Goal: Navigation & Orientation: Find specific page/section

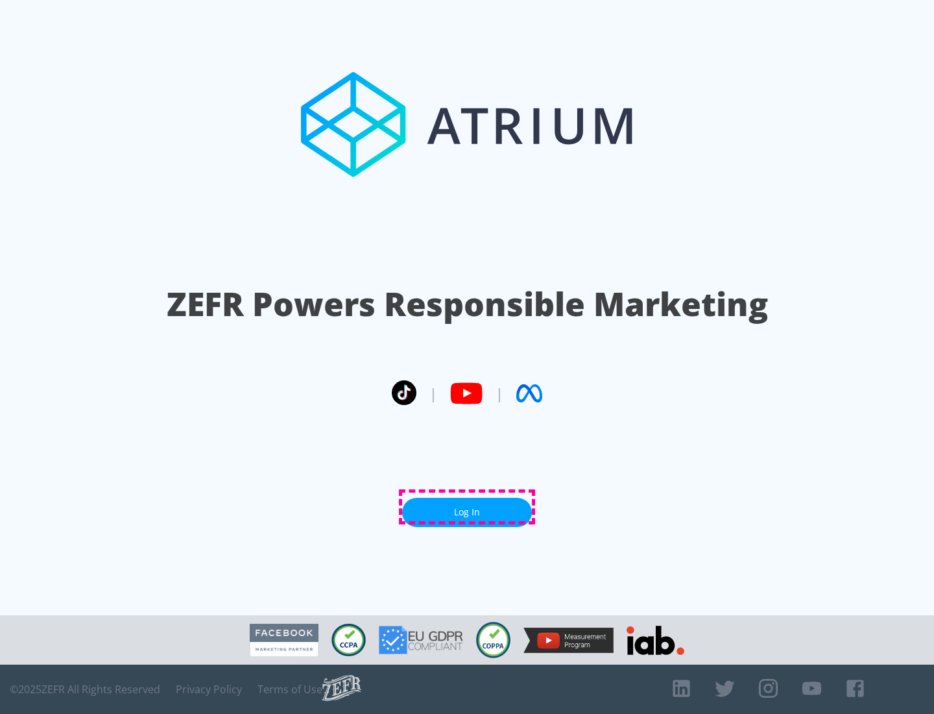
click at [467, 507] on link "Log In" at bounding box center [467, 512] width 130 height 29
